Goal: Find specific page/section: Find specific page/section

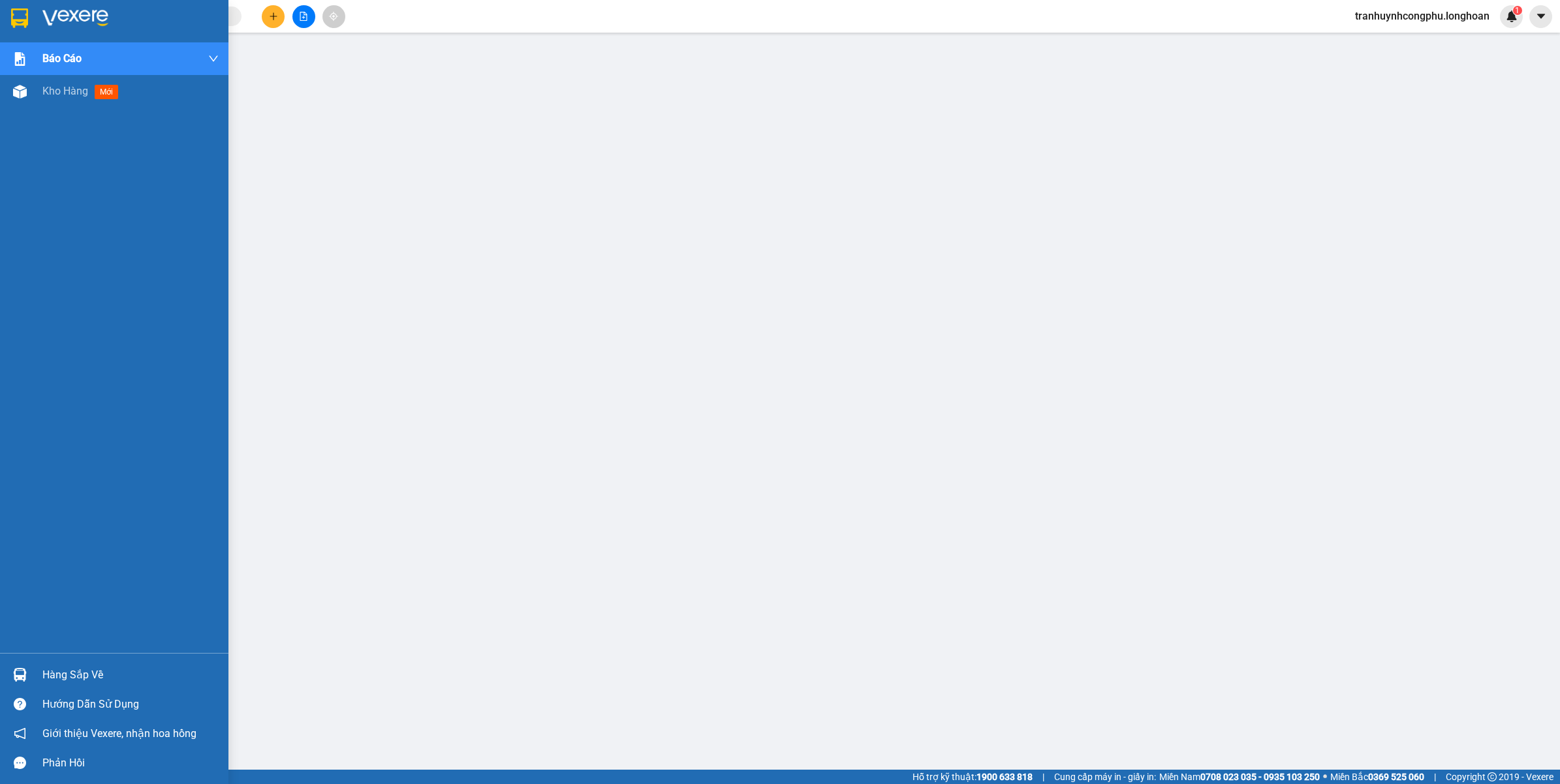
click at [34, 108] on div "Báo cáo 1. Báo cáo nộp tiền các vp 3. Doanh Thu theo VP Gửi (mới) 9. Thống kê đ…" at bounding box center [114, 347] width 228 height 610
click at [46, 89] on span "Kho hàng" at bounding box center [66, 91] width 46 height 13
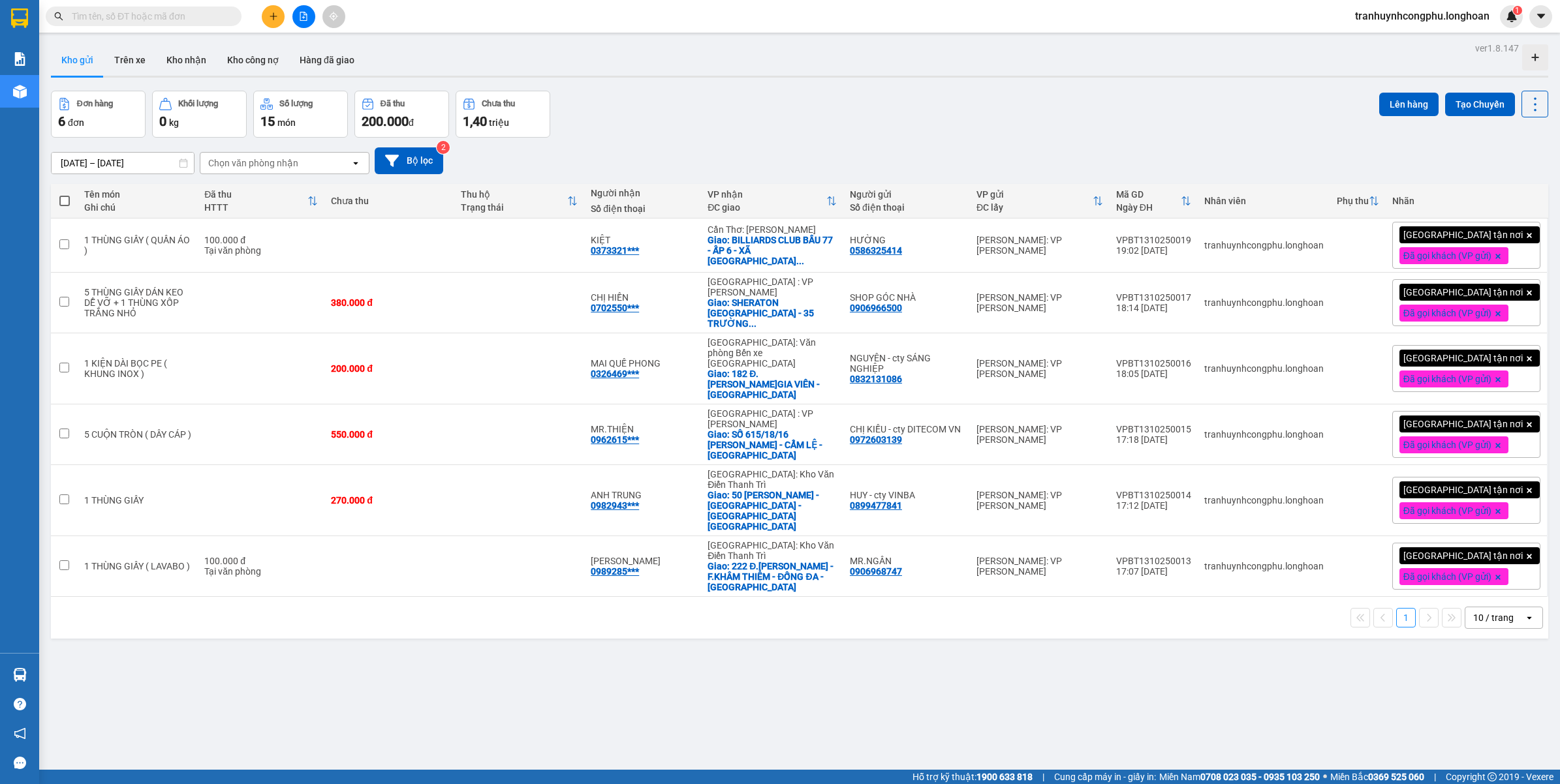
click at [110, 10] on input "text" at bounding box center [148, 15] width 154 height 14
paste input "0987163333"
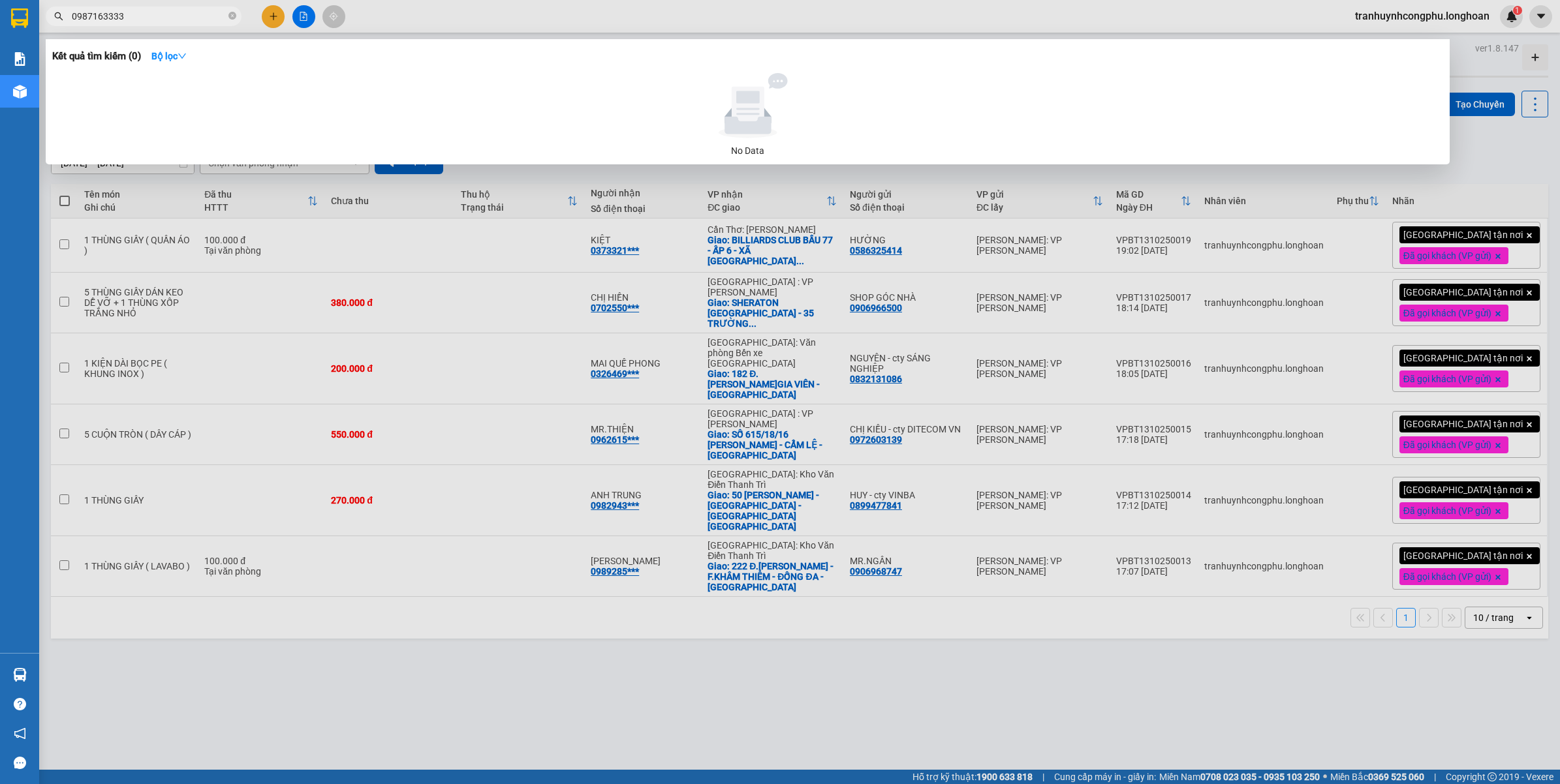
type input "0987163333"
click at [638, 670] on div at bounding box center [780, 392] width 1560 height 784
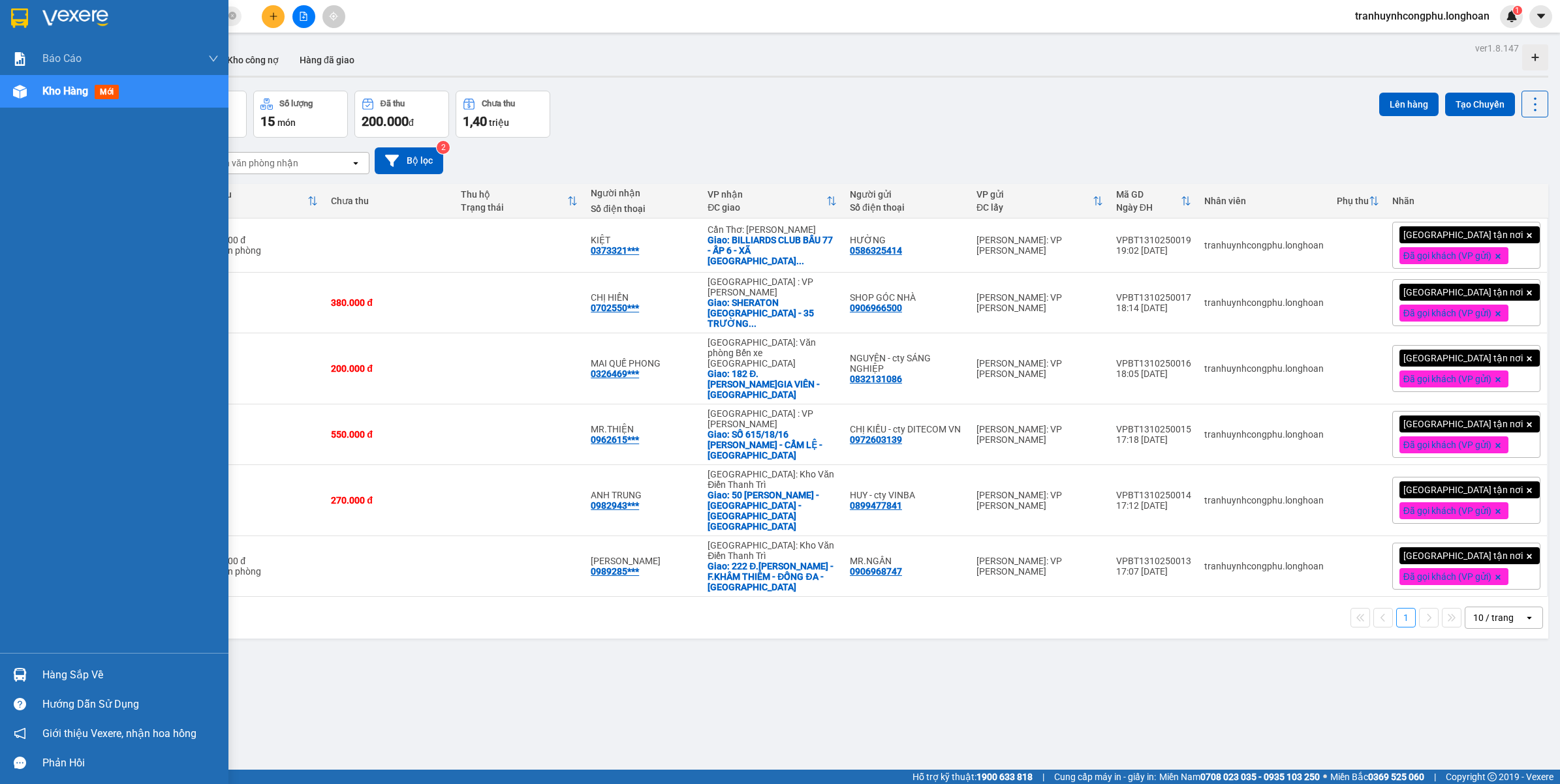
click at [102, 89] on span "mới" at bounding box center [106, 91] width 24 height 14
